Goal: Transaction & Acquisition: Purchase product/service

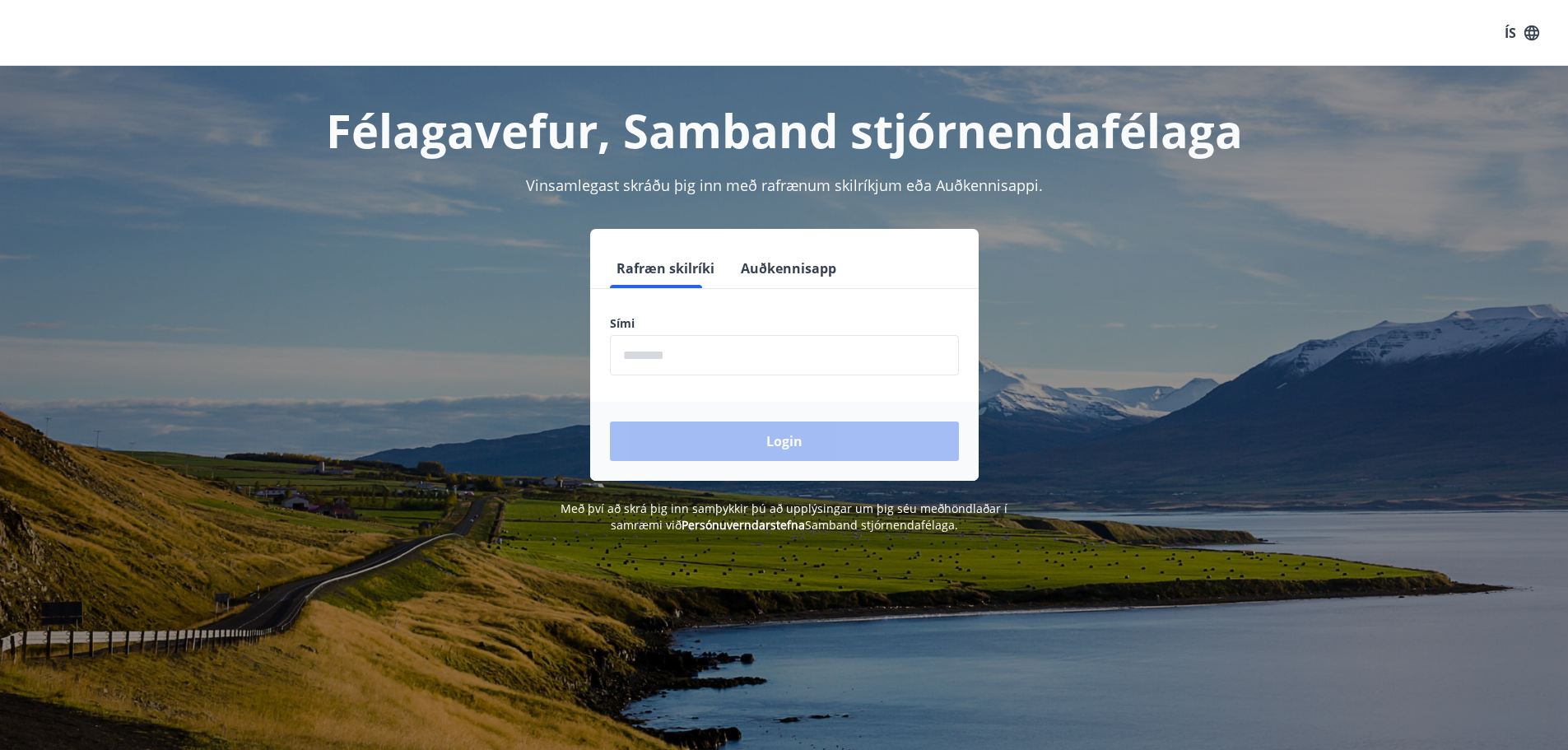
click at [660, 357] on input "phone" at bounding box center [784, 355] width 349 height 41
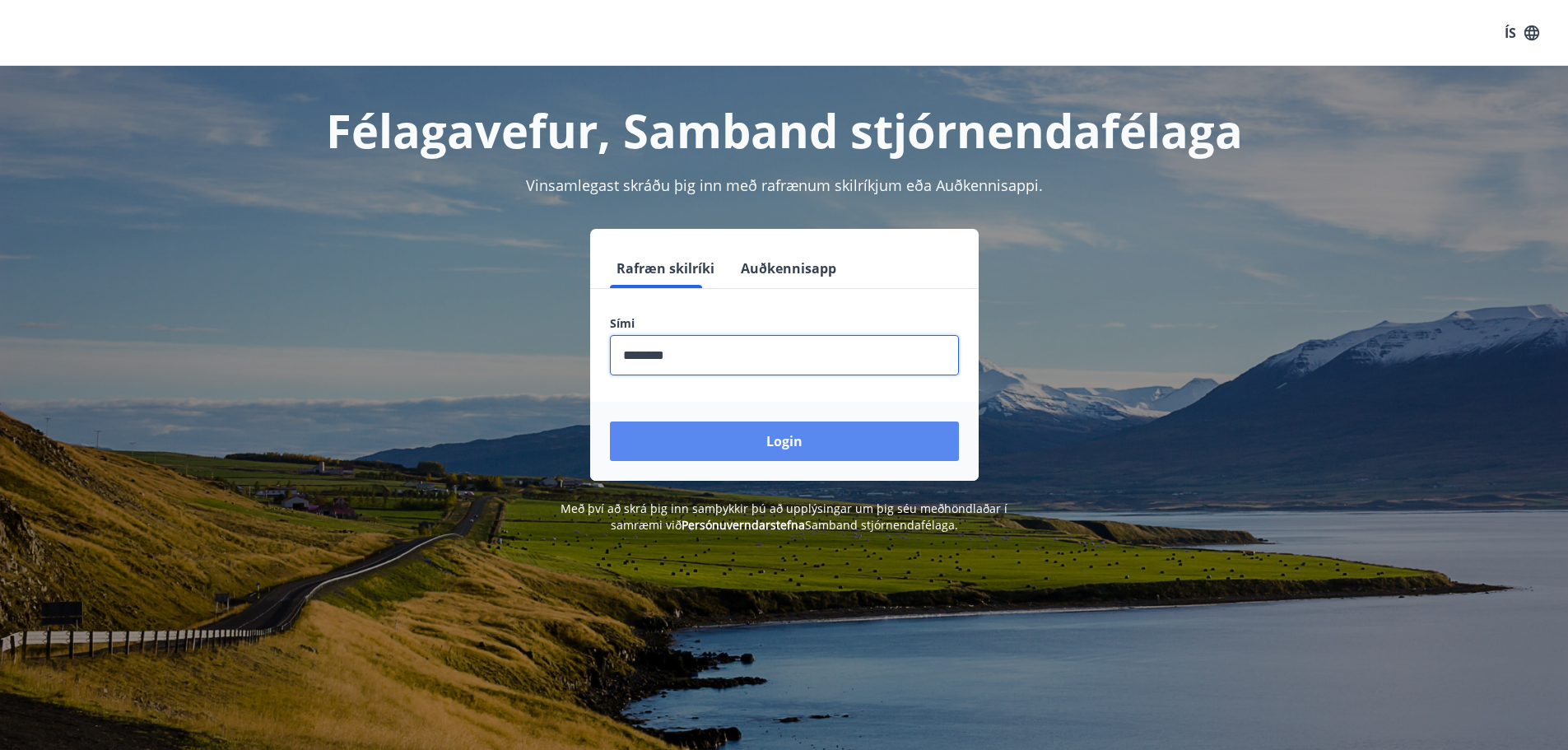
type input "********"
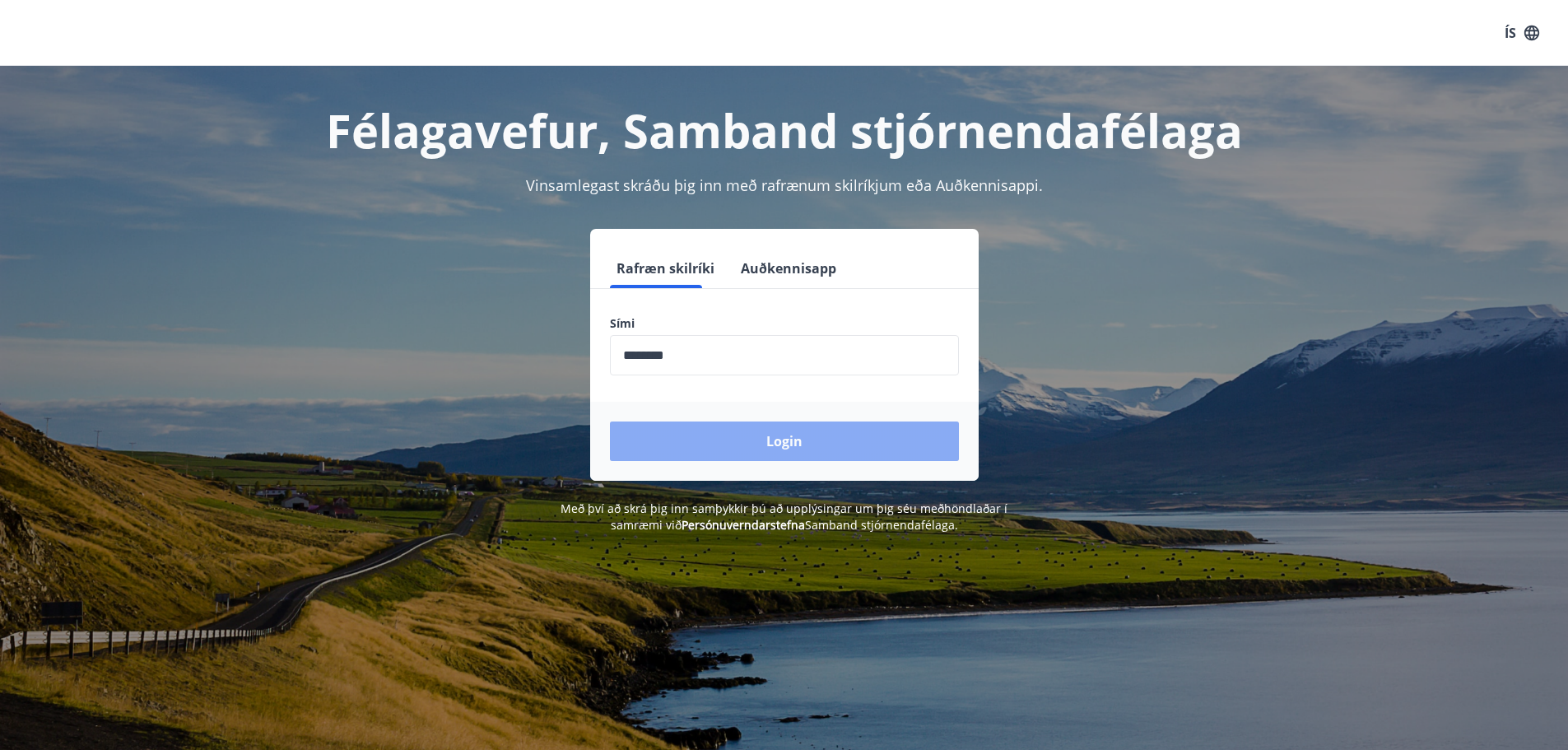
click at [792, 442] on button "Login" at bounding box center [784, 442] width 349 height 40
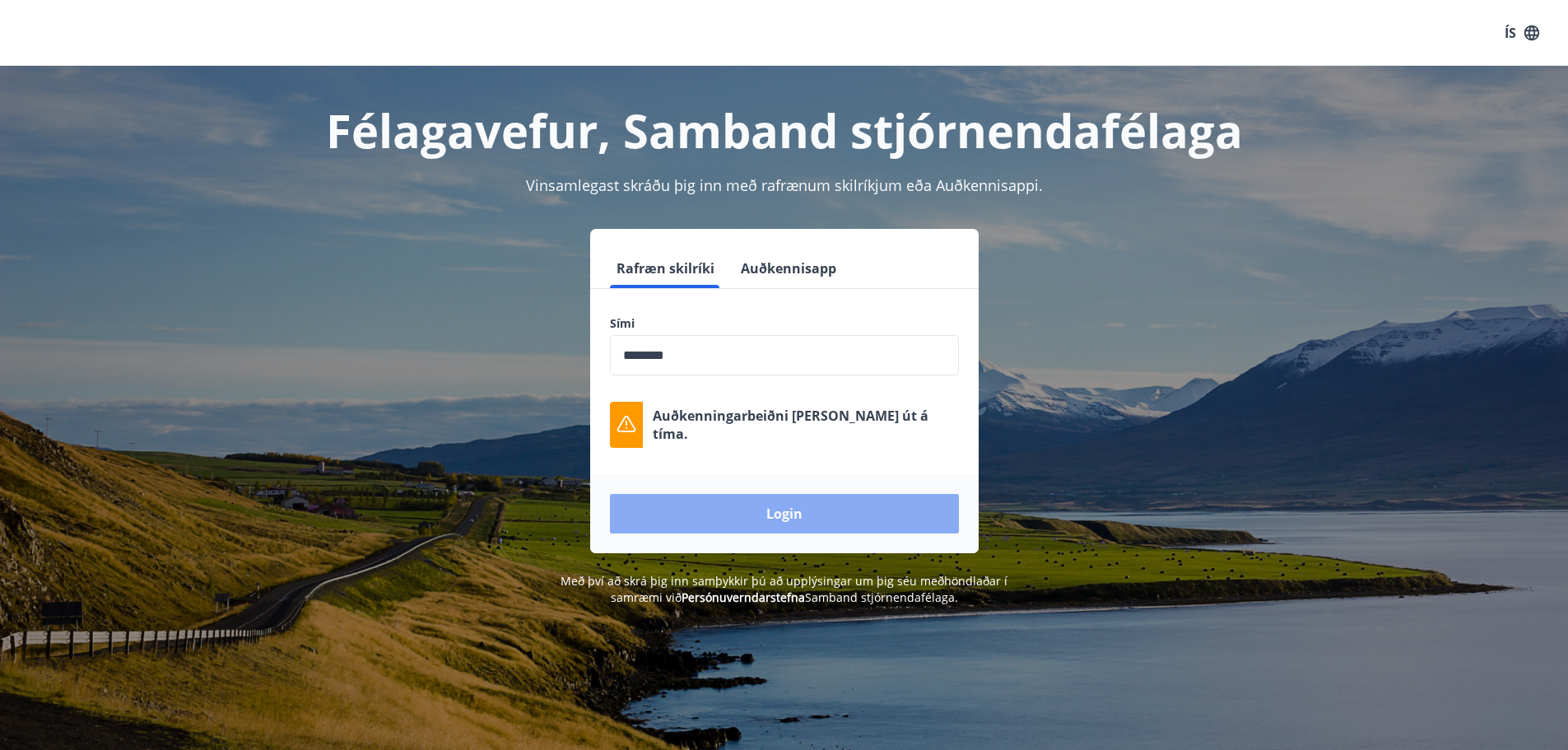
click at [785, 509] on button "Login" at bounding box center [784, 514] width 349 height 40
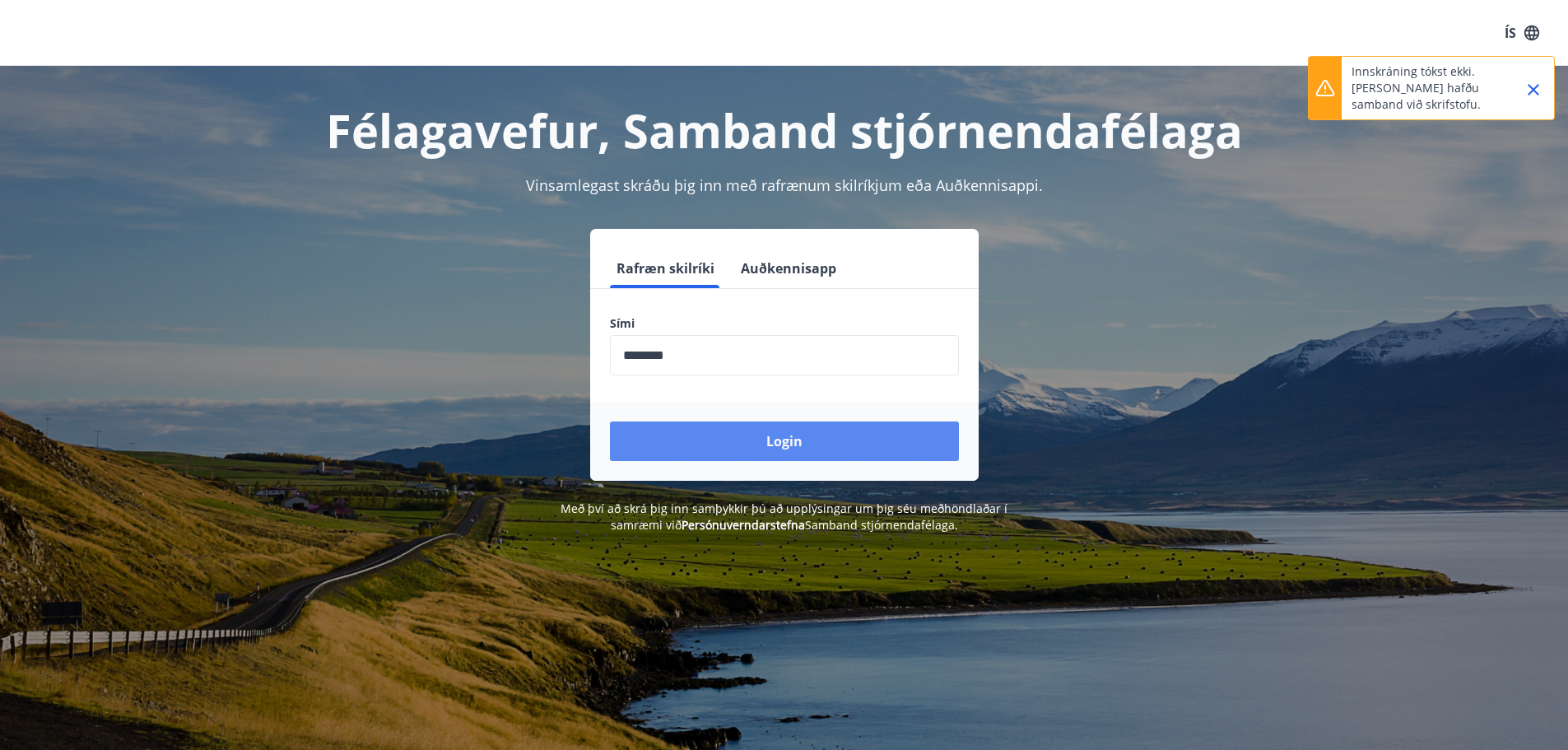
click at [746, 435] on button "Login" at bounding box center [784, 442] width 349 height 40
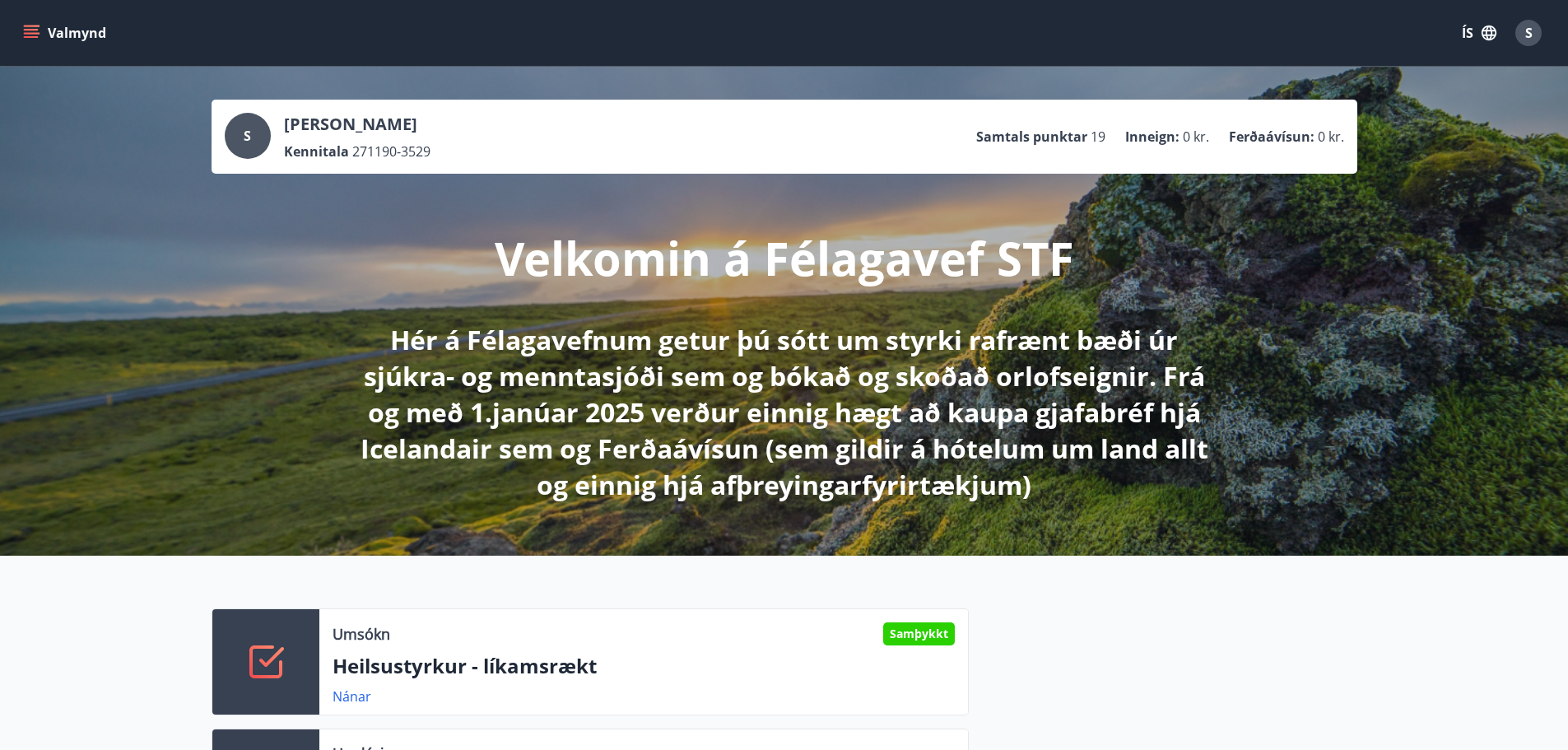
click at [27, 31] on icon "menu" at bounding box center [31, 30] width 15 height 2
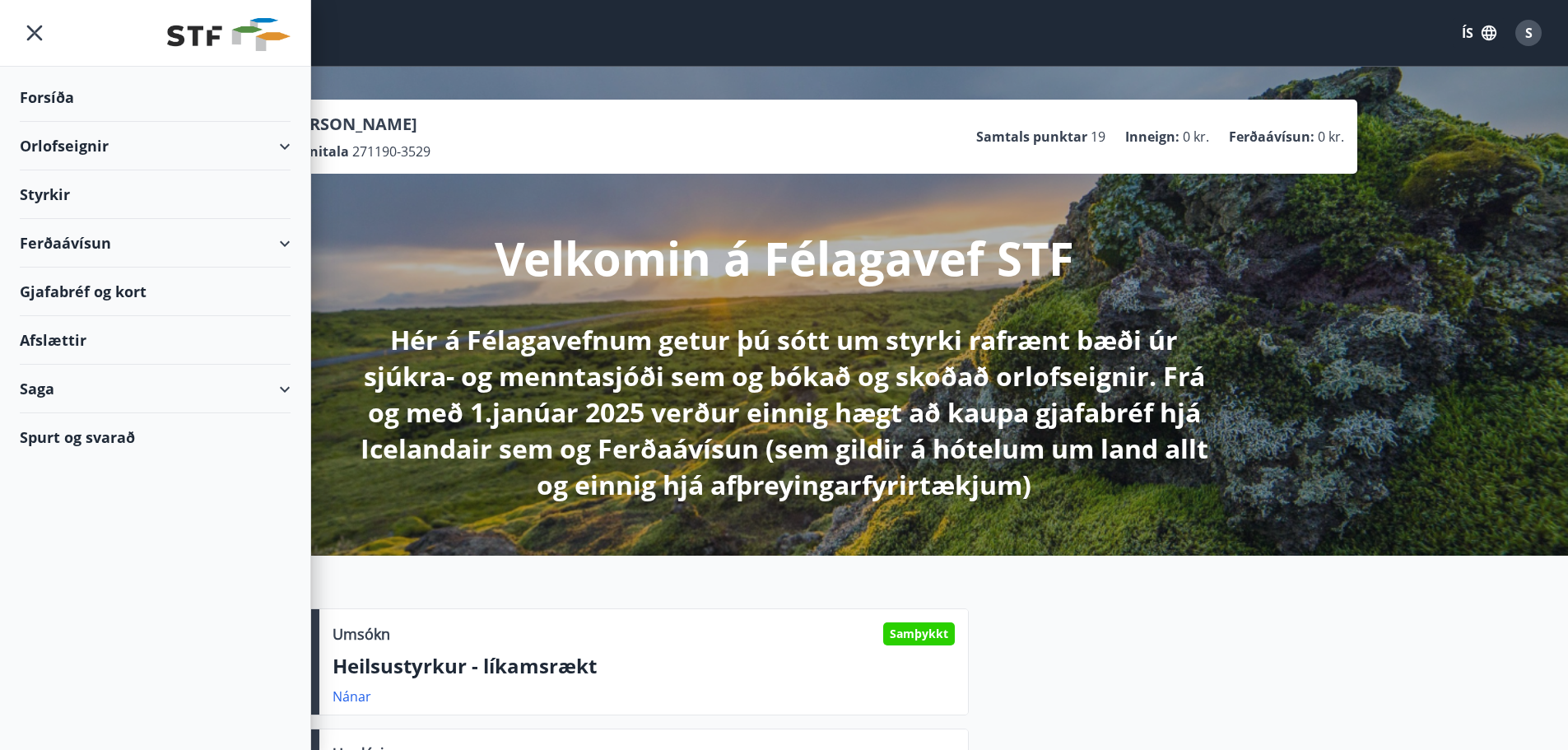
click at [293, 239] on icon at bounding box center [285, 244] width 20 height 20
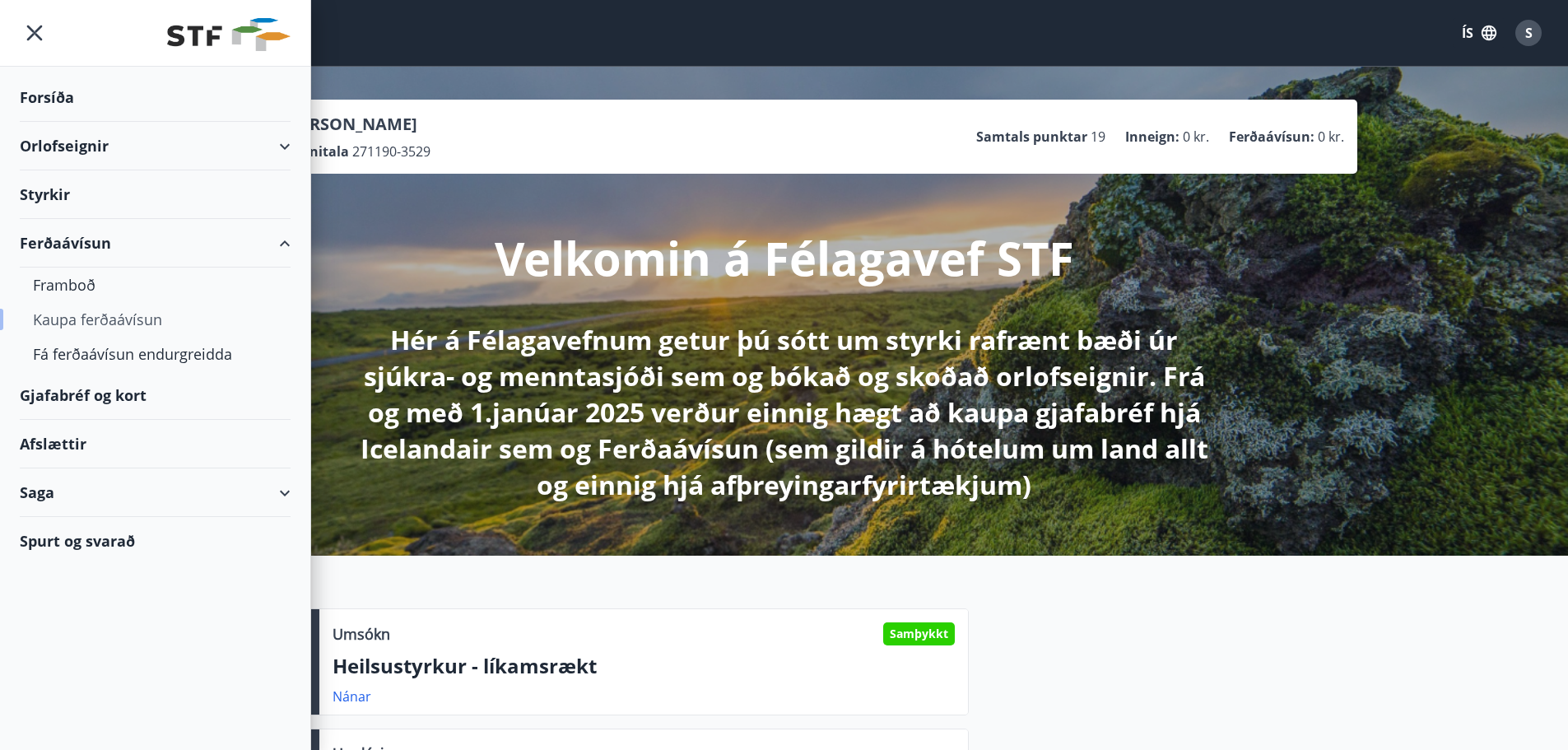
click at [104, 319] on div "Kaupa ferðaávísun" at bounding box center [154, 319] width 244 height 35
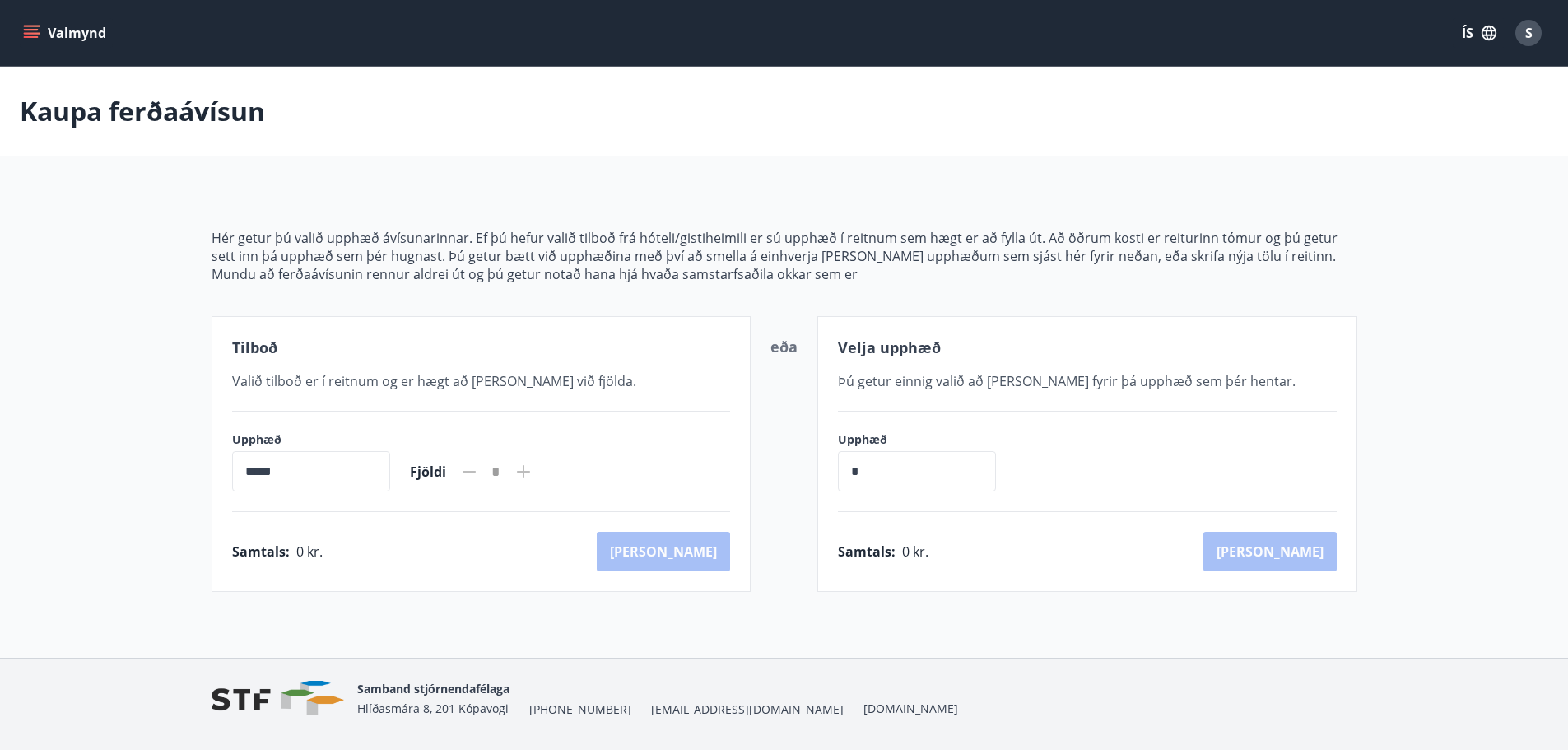
click at [333, 469] on input "*****" at bounding box center [311, 471] width 158 height 41
click at [30, 31] on icon "menu" at bounding box center [31, 30] width 15 height 2
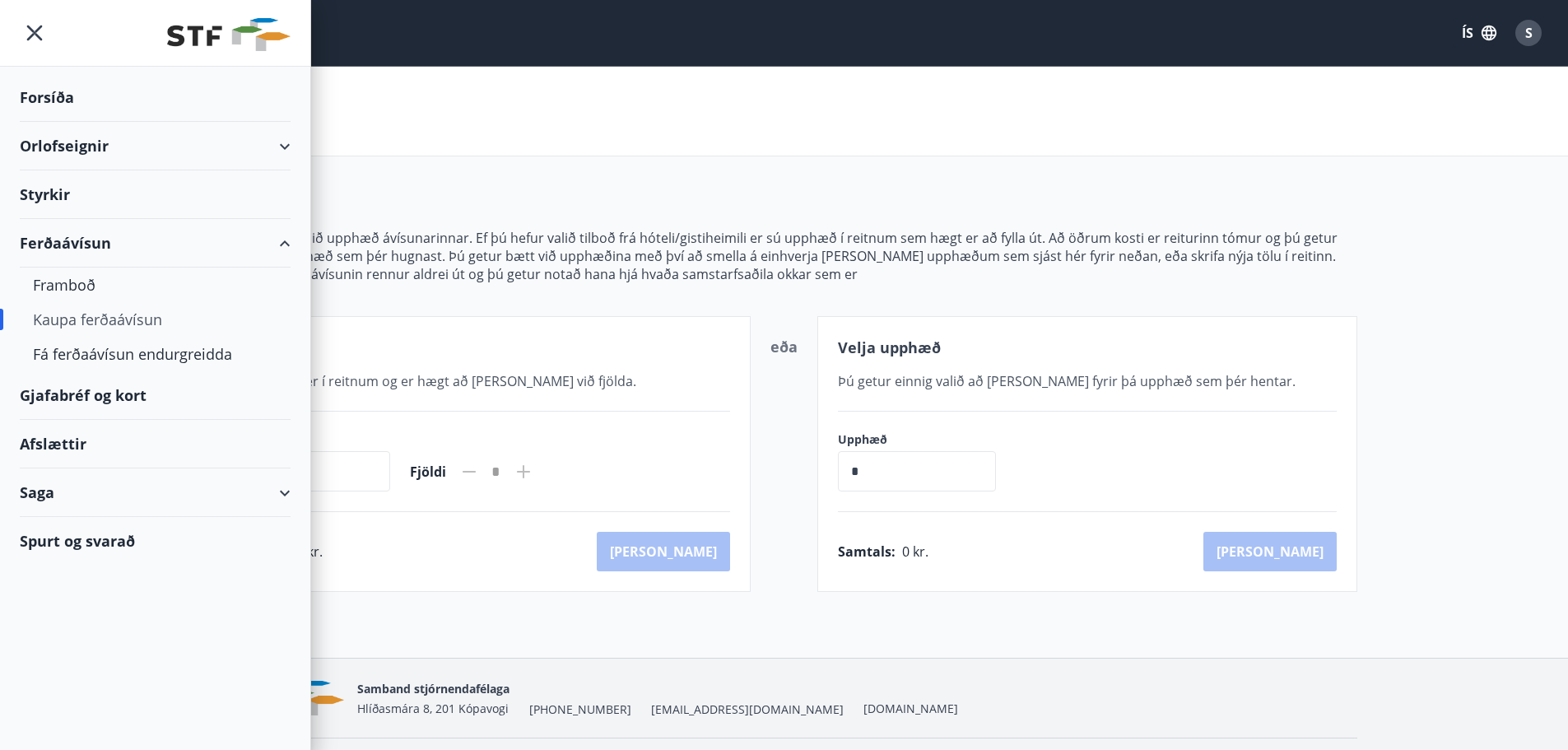
click at [106, 393] on div "Gjafabréf og kort" at bounding box center [155, 395] width 271 height 48
